Goal: Transaction & Acquisition: Download file/media

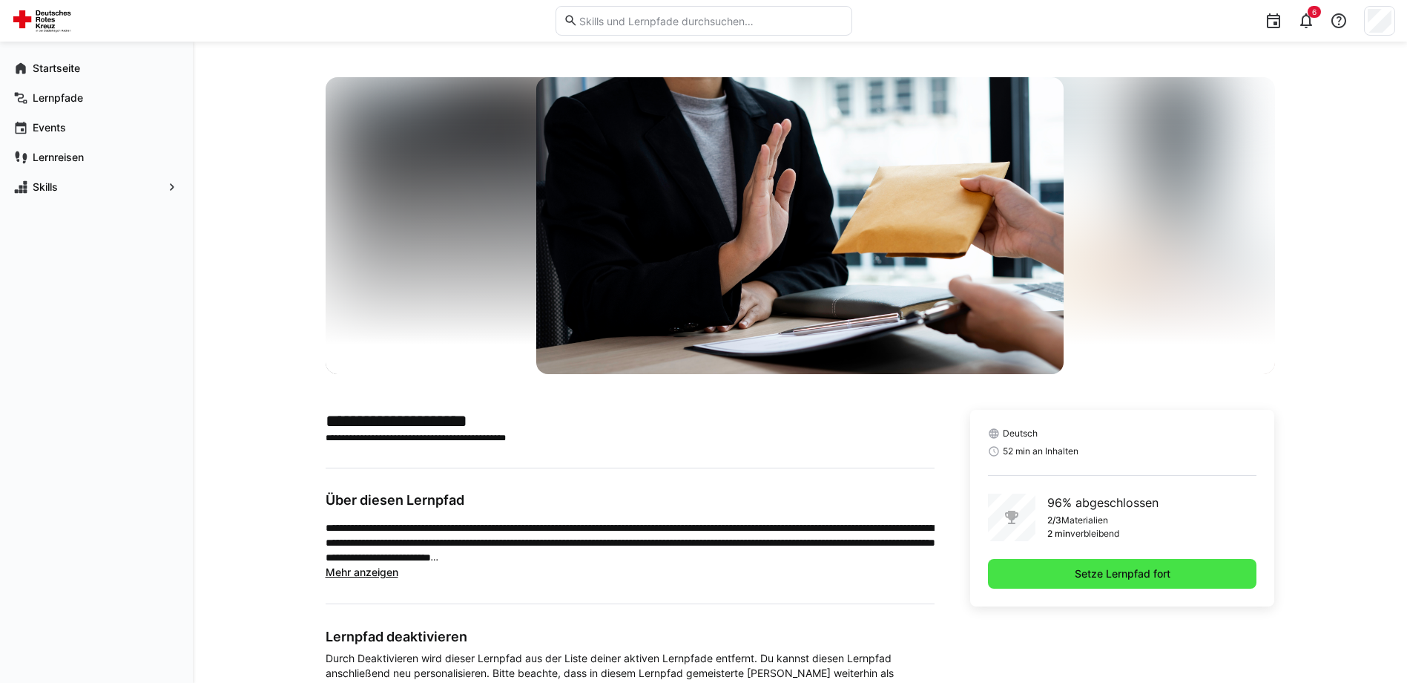
click at [1090, 571] on span "Setze Lernpfad fort" at bounding box center [1123, 573] width 100 height 15
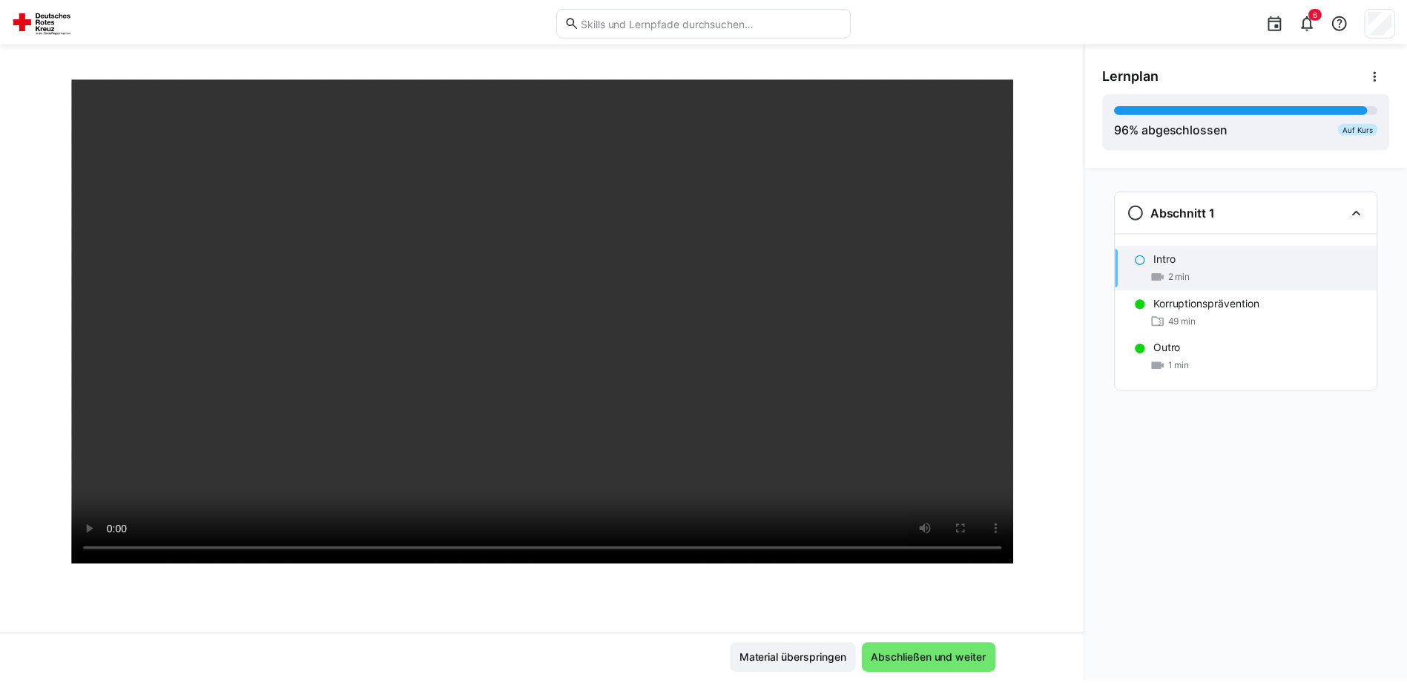
scroll to position [148, 0]
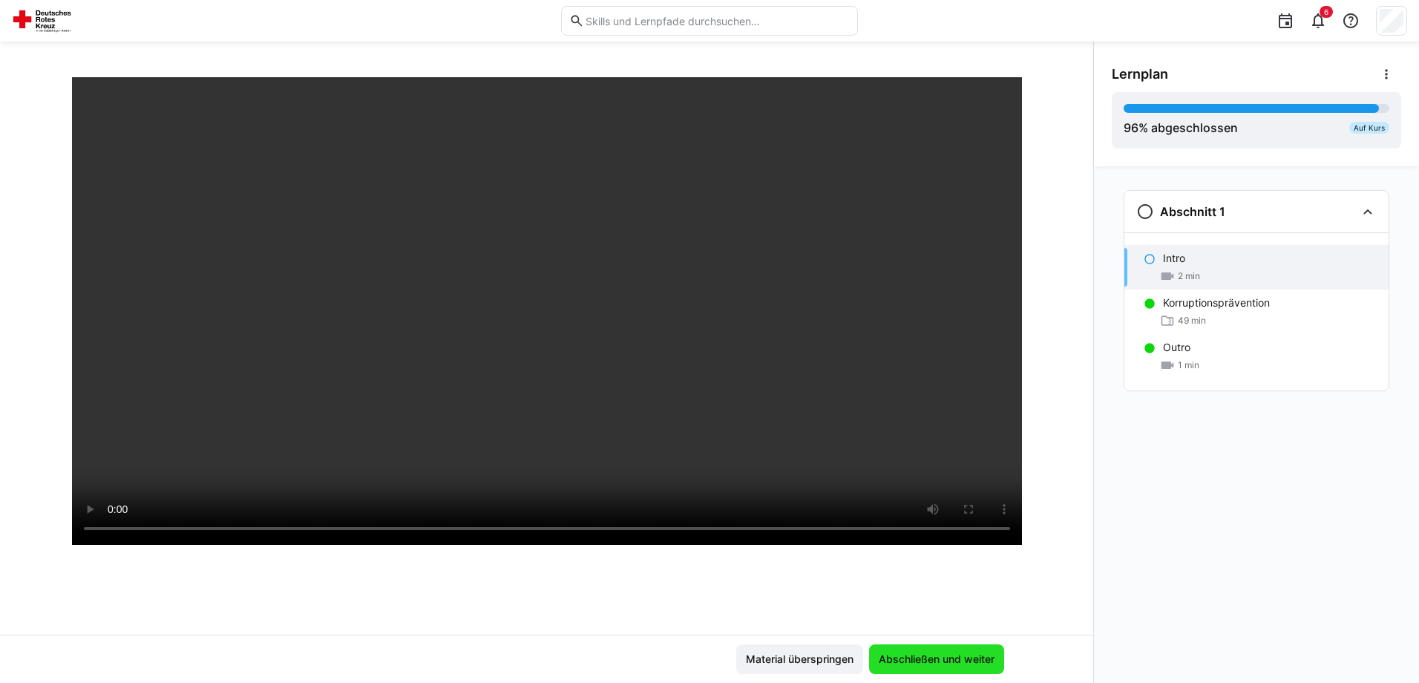
click at [913, 658] on span "Abschließen und weiter" at bounding box center [936, 658] width 120 height 15
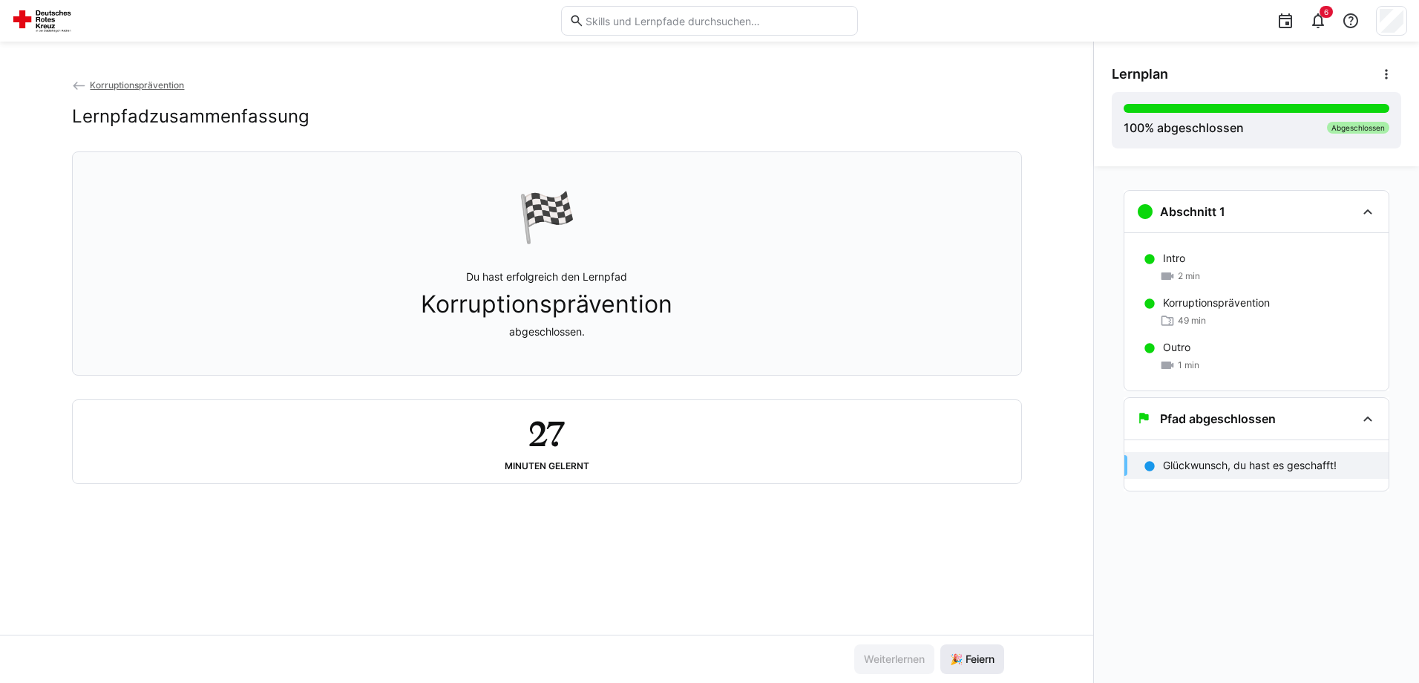
click at [959, 653] on span "🎉 Feiern" at bounding box center [971, 658] width 49 height 15
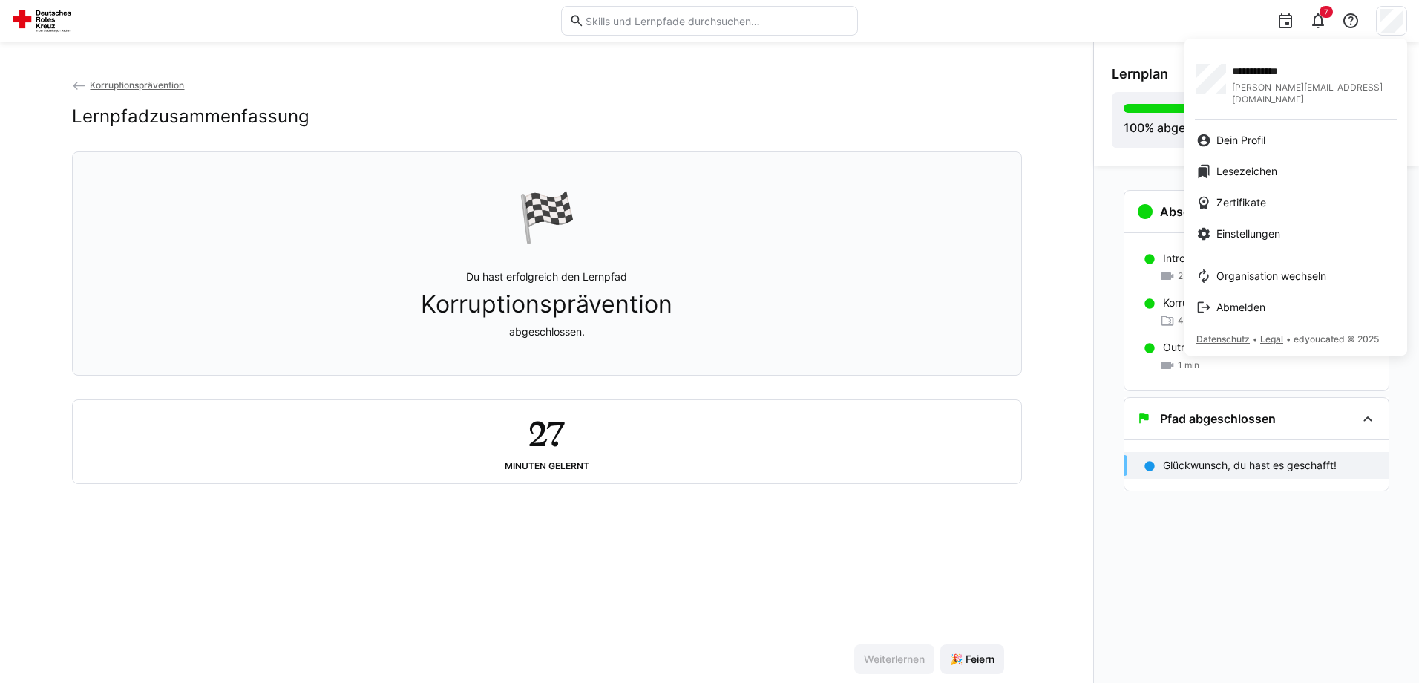
click at [750, 115] on div at bounding box center [709, 341] width 1419 height 683
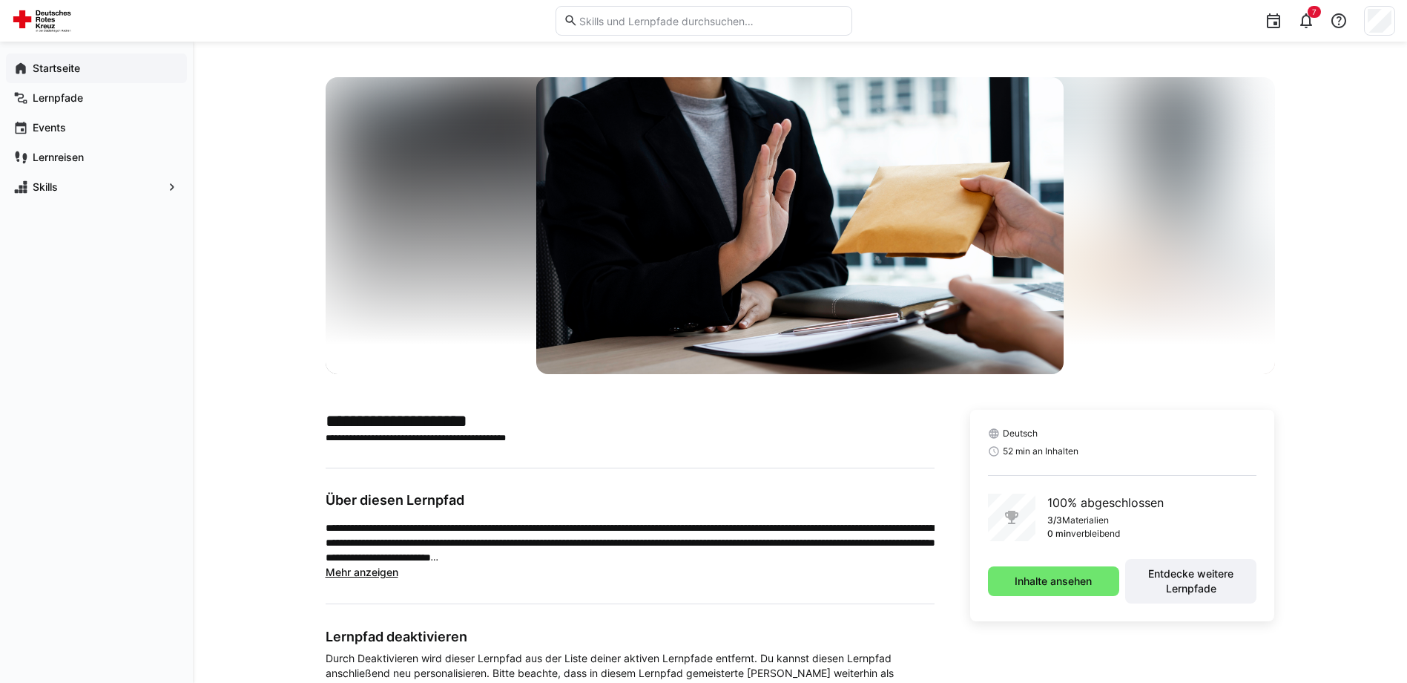
click at [65, 75] on span "Startseite" at bounding box center [104, 68] width 149 height 15
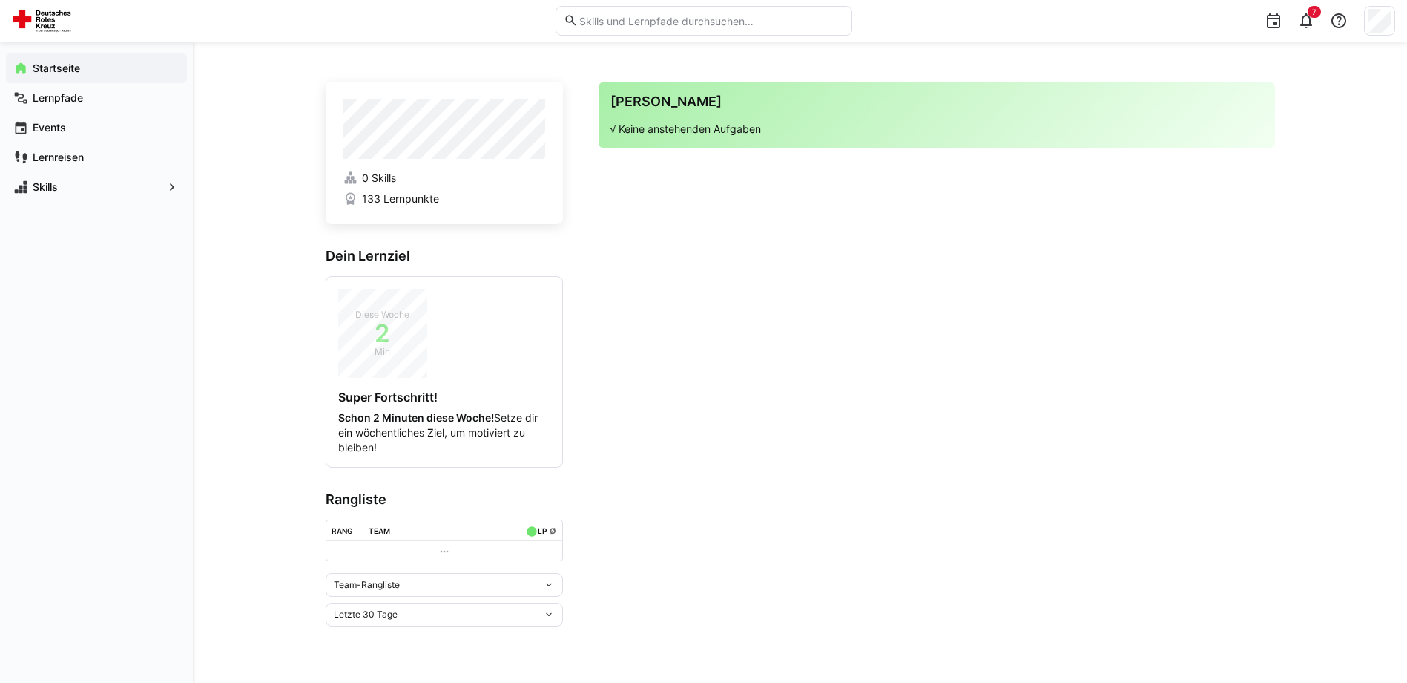
click at [436, 549] on td at bounding box center [444, 550] width 236 height 19
click at [439, 585] on div "Team-Rangliste" at bounding box center [438, 584] width 209 height 10
click at [395, 614] on div "Team-Rangliste" at bounding box center [445, 616] width 220 height 12
click at [0, 0] on app-navigation-label "Lernpfade" at bounding box center [0, 0] width 0 height 0
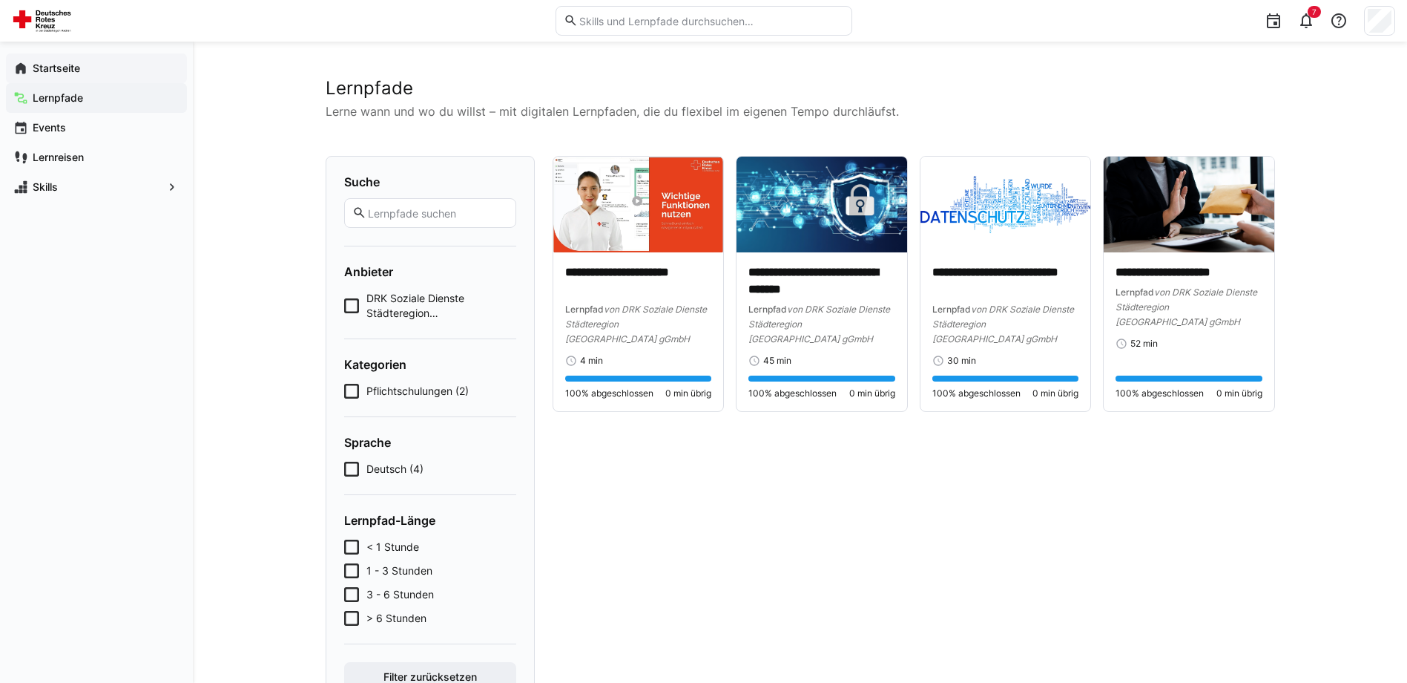
click at [0, 0] on app-navigation-label "Startseite" at bounding box center [0, 0] width 0 height 0
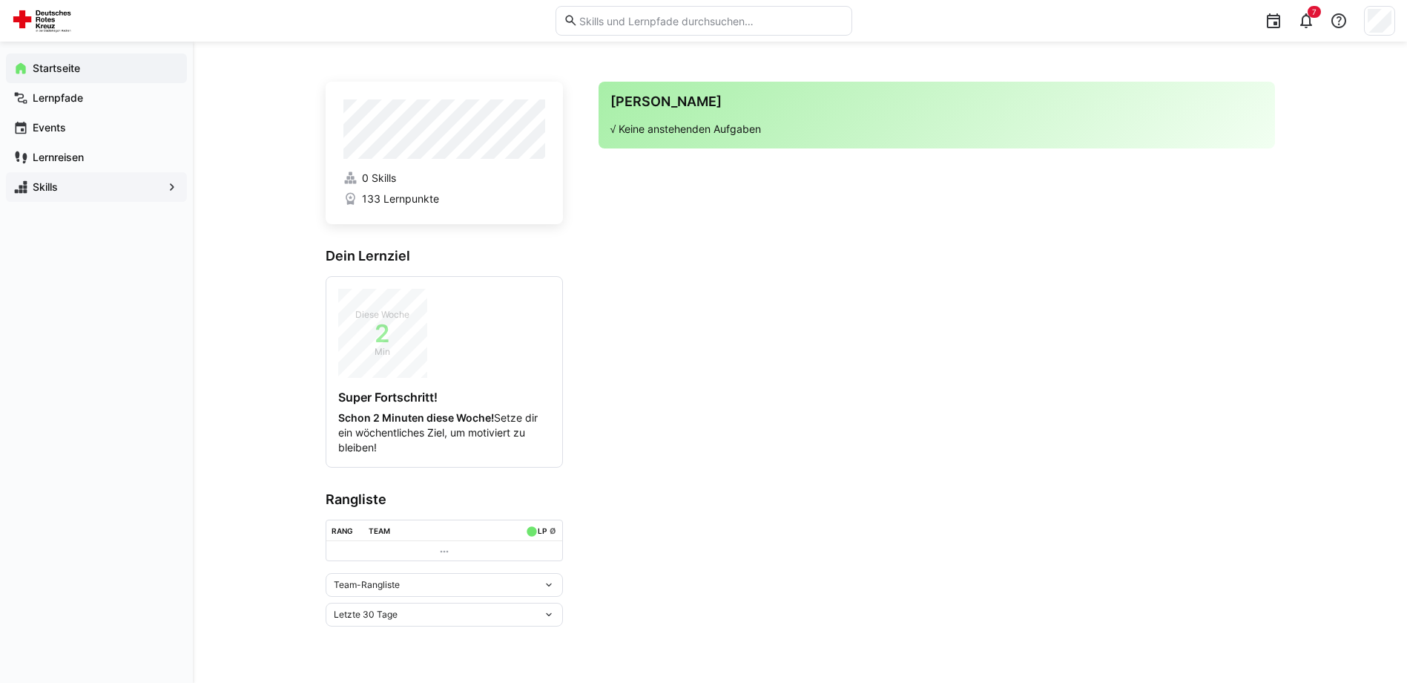
click at [143, 185] on span "Skills" at bounding box center [96, 187] width 132 height 15
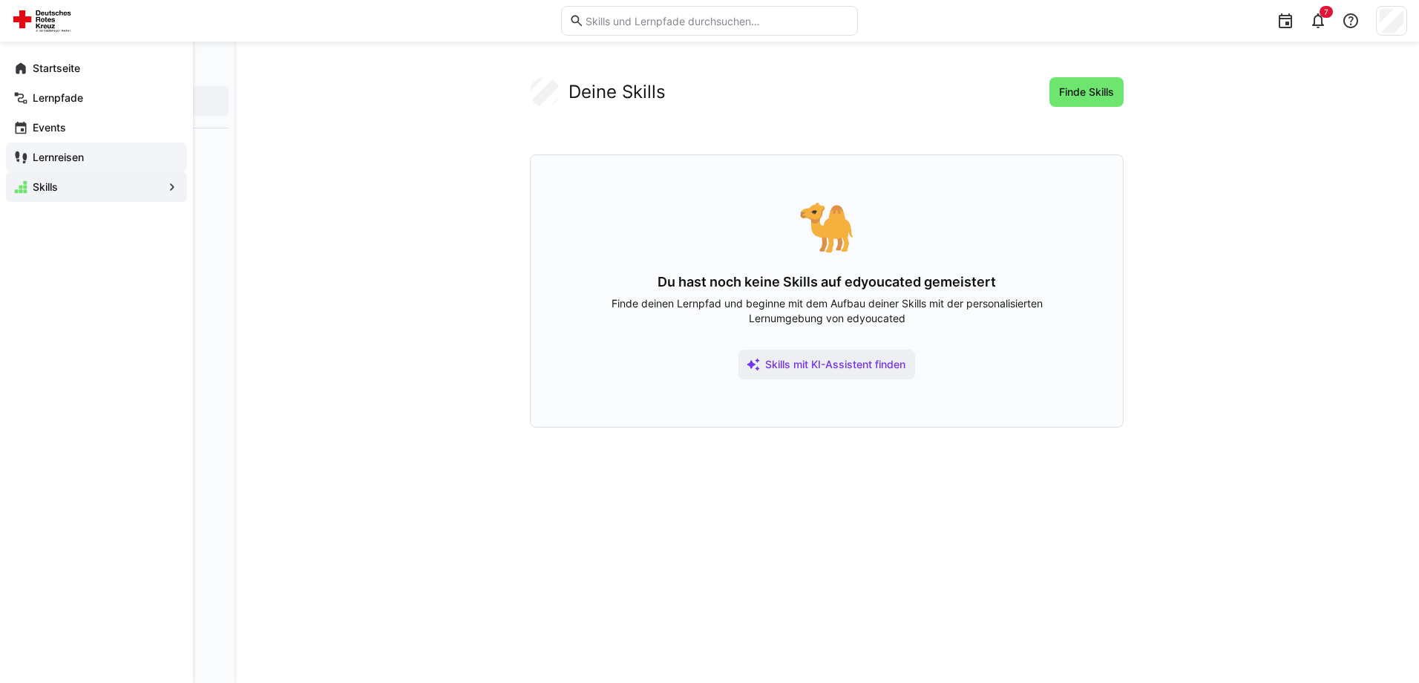
click at [118, 163] on span "Lernreisen" at bounding box center [104, 157] width 149 height 15
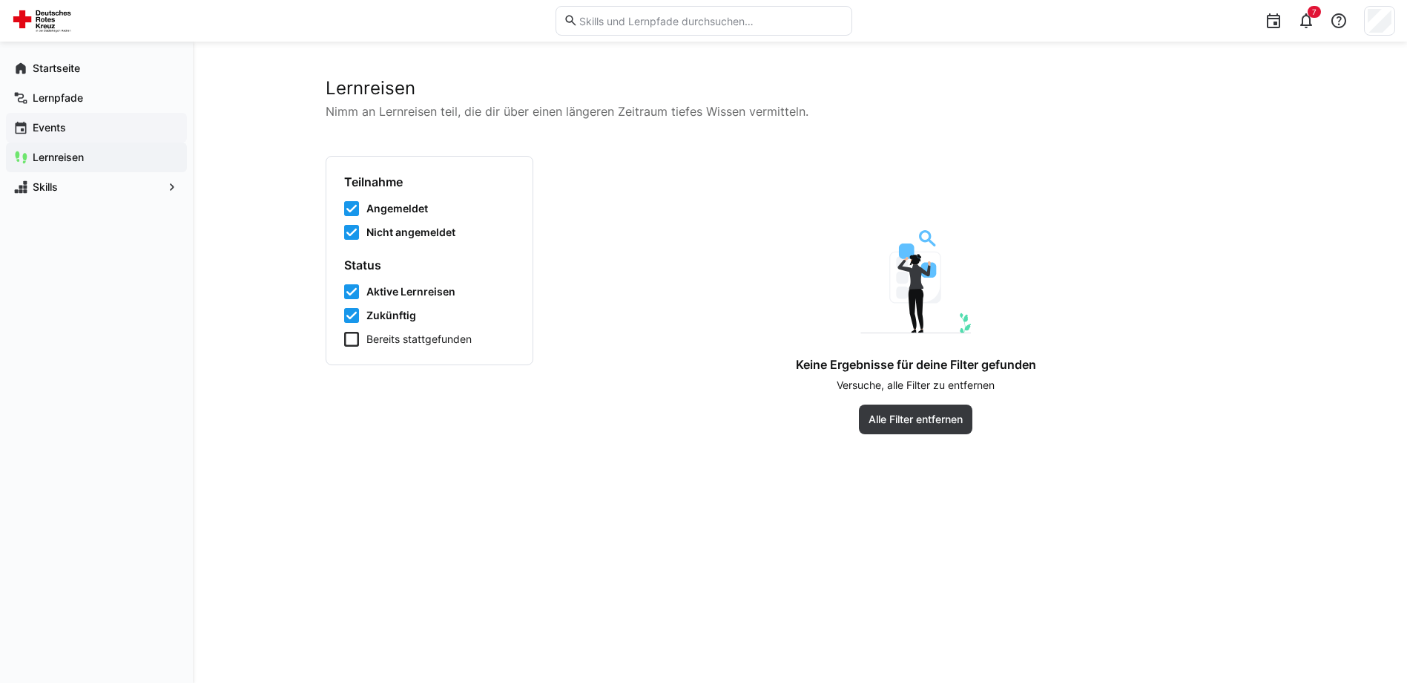
click at [98, 130] on span "Events" at bounding box center [104, 127] width 149 height 15
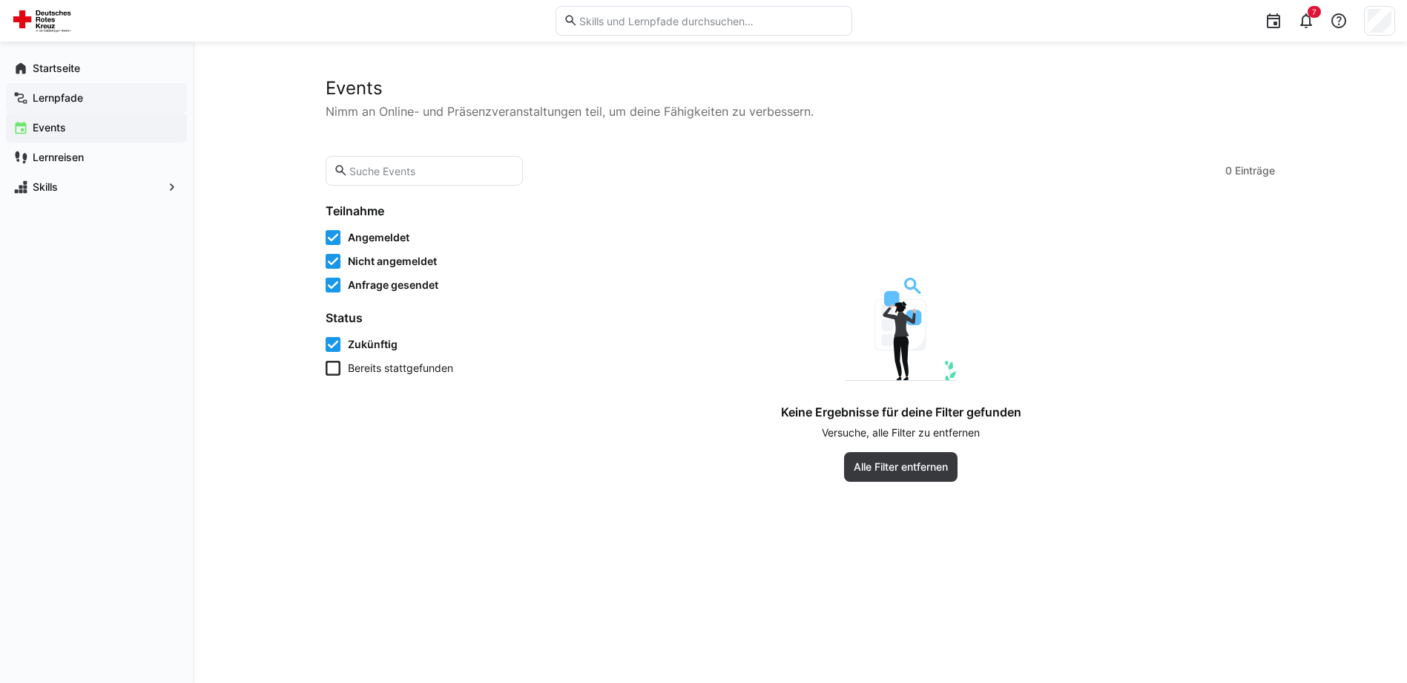
click at [92, 105] on span "Lernpfade" at bounding box center [104, 98] width 149 height 15
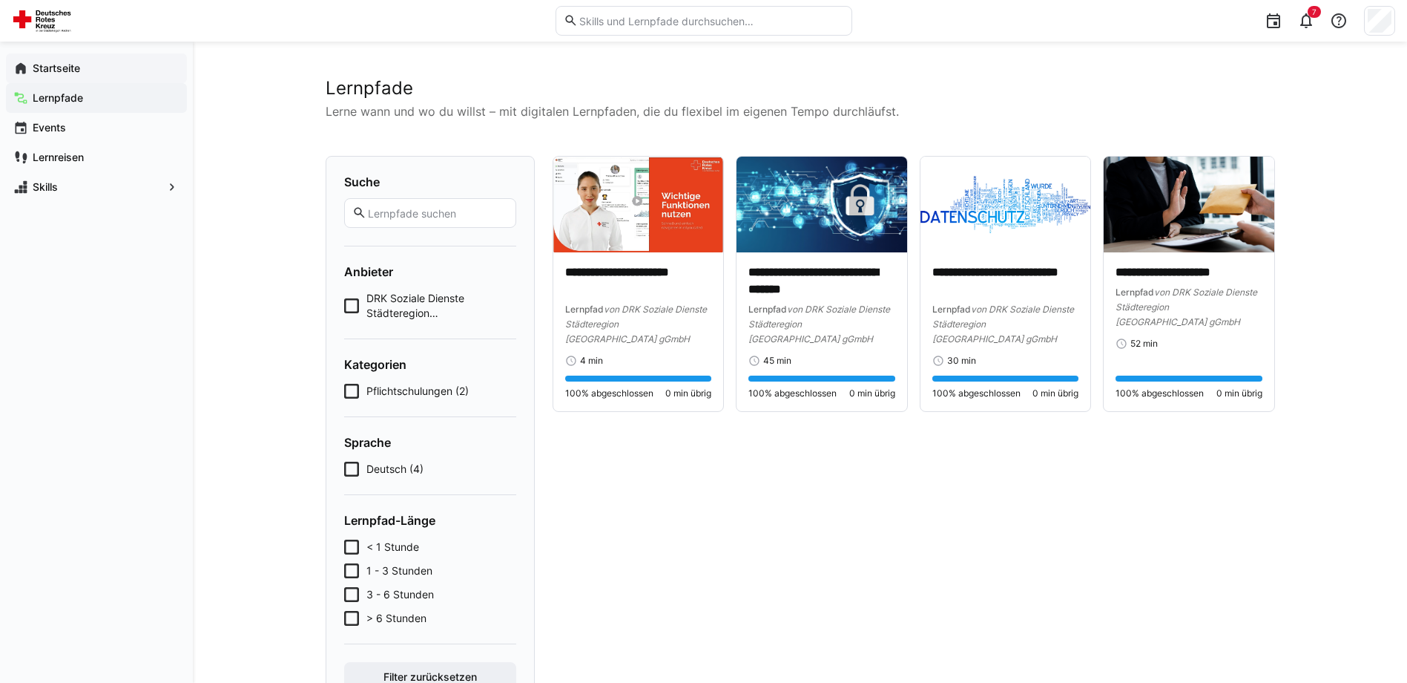
click at [78, 76] on div "Startseite" at bounding box center [96, 68] width 181 height 30
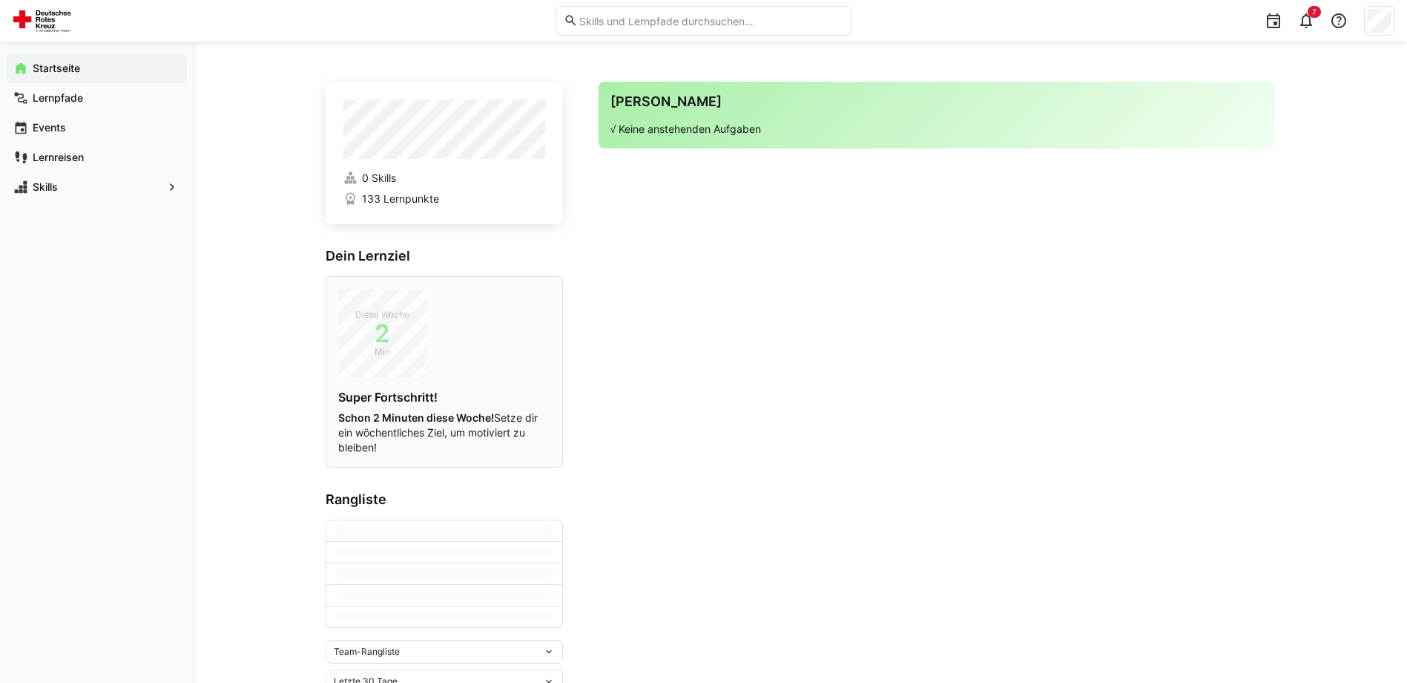
click at [479, 369] on div "Diese Woche 2 Min Super Fortschritt! Schon 2 Minuten diese Woche! Setze dir ein…" at bounding box center [444, 372] width 212 height 166
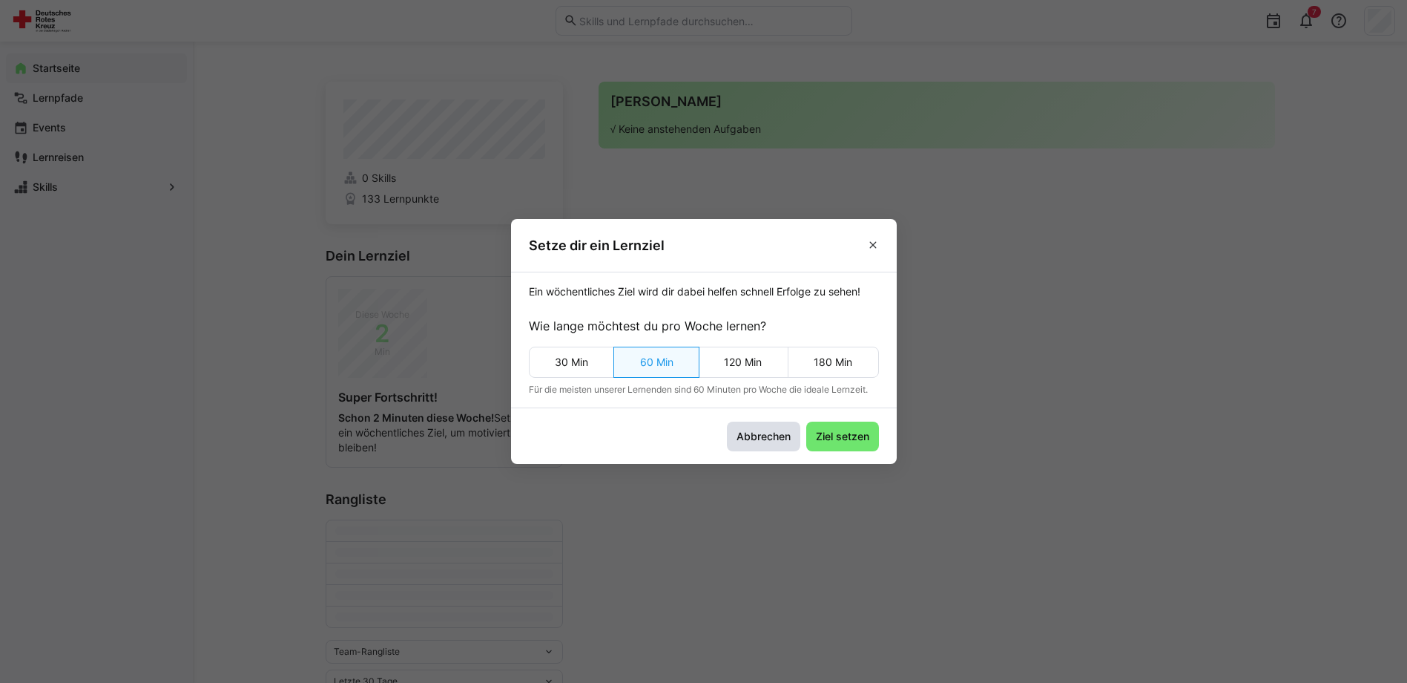
click at [763, 436] on span "Abbrechen" at bounding box center [764, 436] width 59 height 15
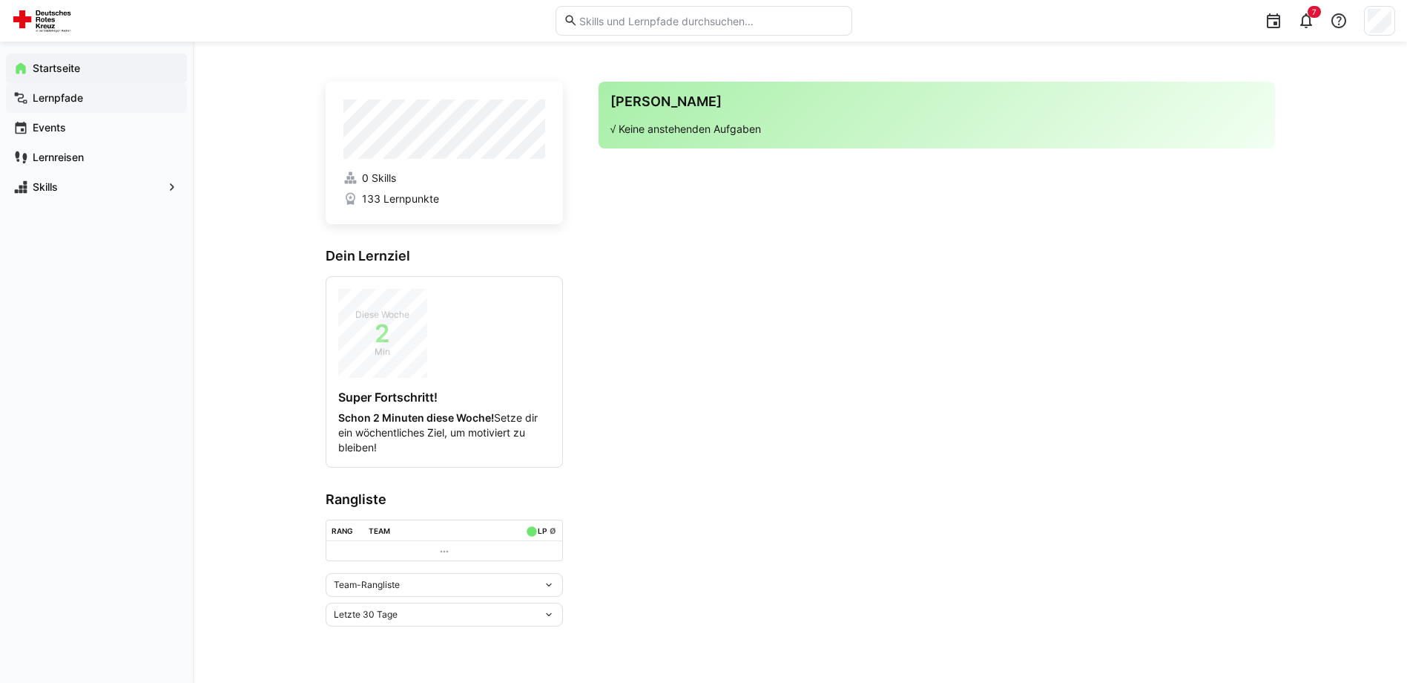
click at [0, 0] on app-navigation-label "Lernpfade" at bounding box center [0, 0] width 0 height 0
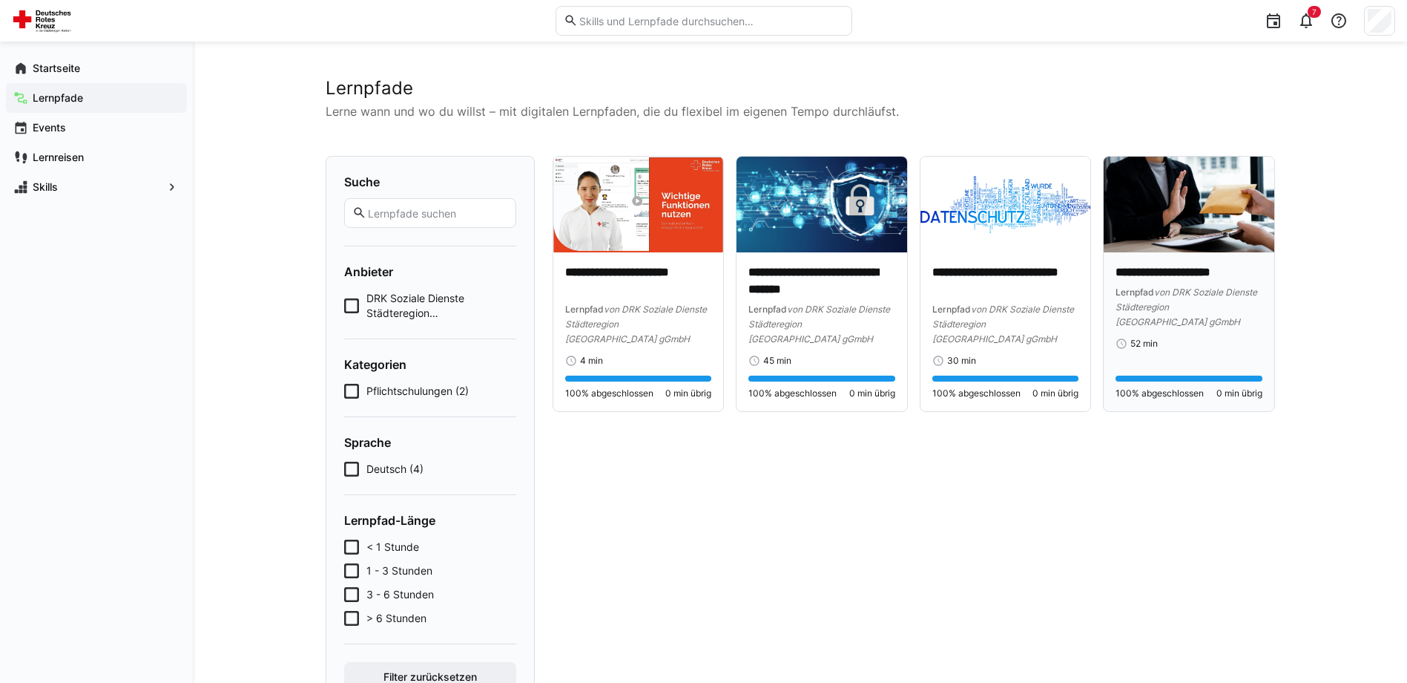
click at [1189, 335] on div "**********" at bounding box center [1189, 331] width 147 height 135
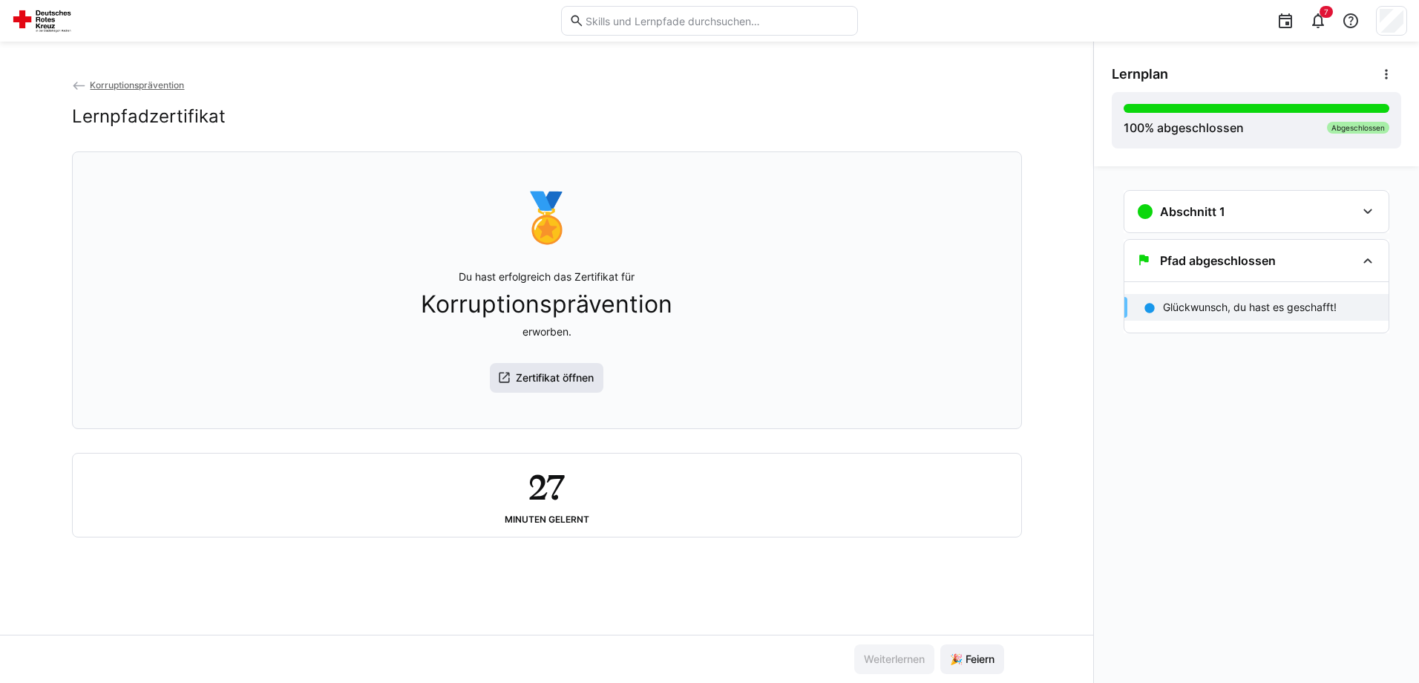
click at [535, 381] on span "Zertifikat öffnen" at bounding box center [554, 377] width 82 height 15
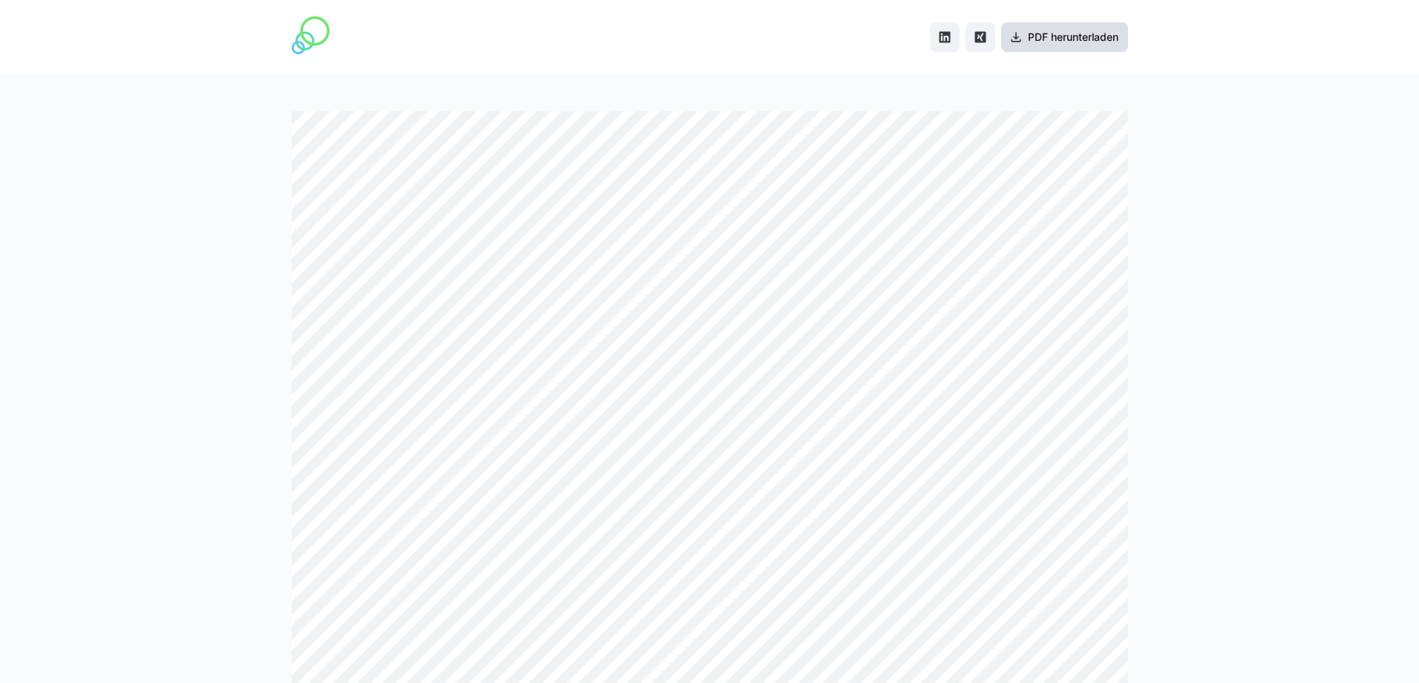
click at [1077, 43] on span "PDF herunterladen" at bounding box center [1072, 37] width 95 height 15
